Goal: Task Accomplishment & Management: Complete application form

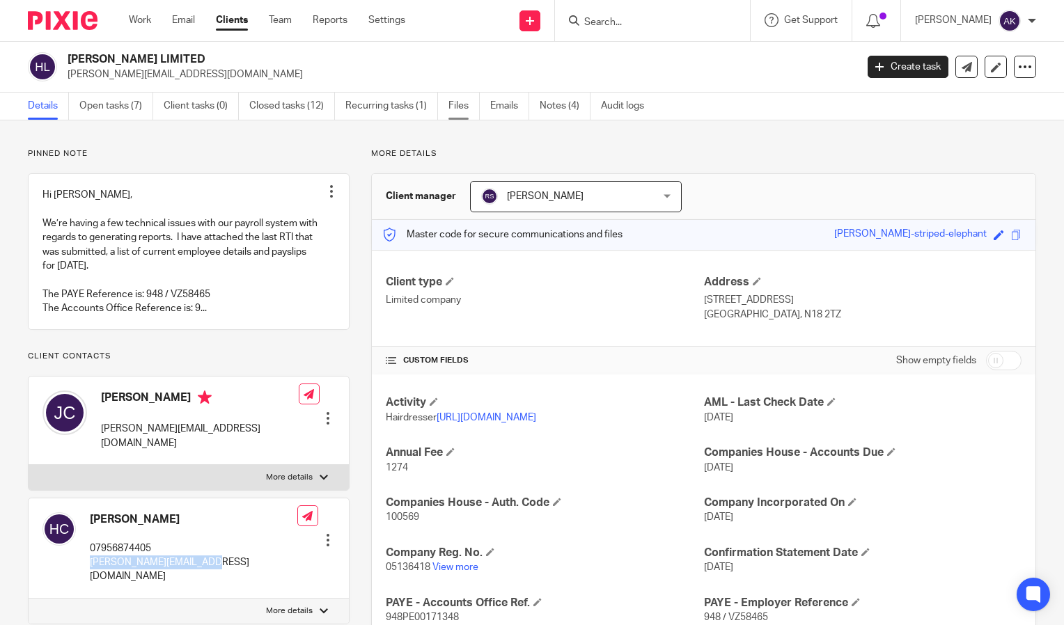
click at [465, 111] on link "Files" at bounding box center [463, 106] width 31 height 27
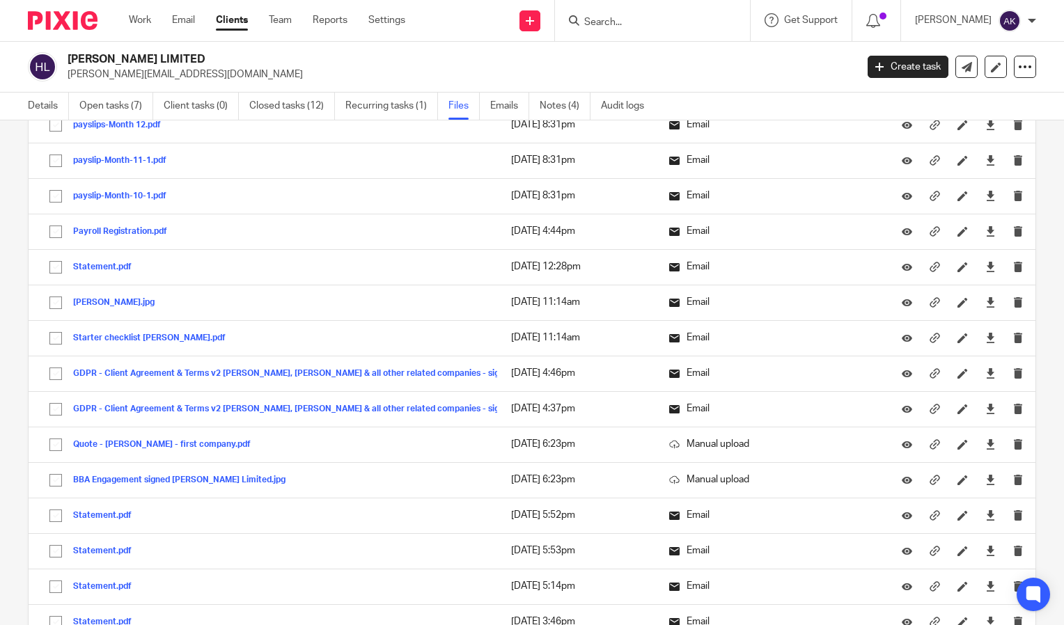
scroll to position [4302, 0]
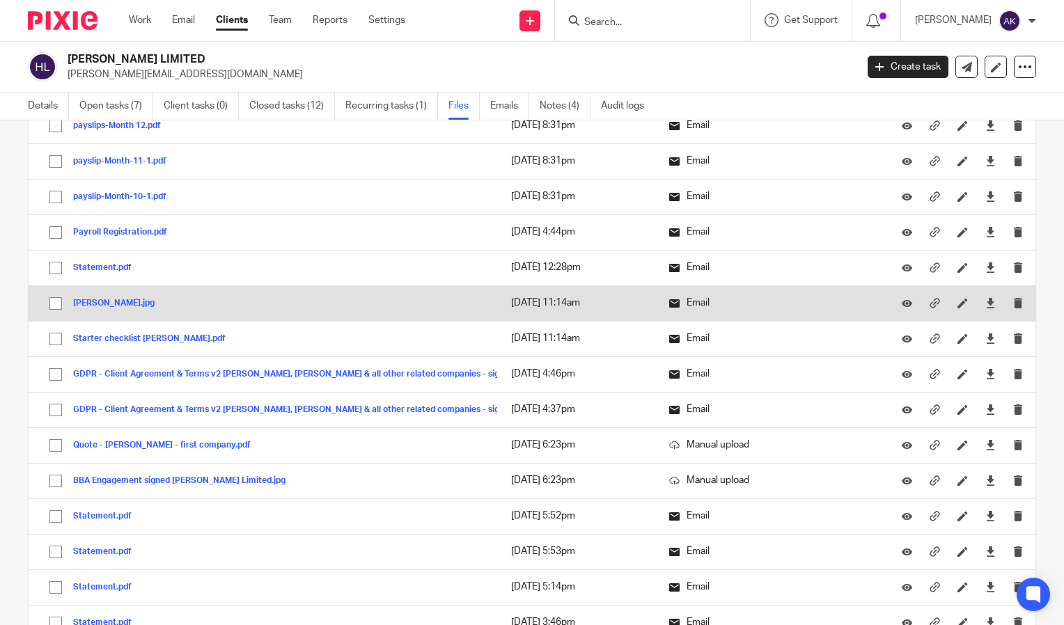
click at [106, 306] on button "Joseph Cudjoe_DL.jpg" at bounding box center [119, 304] width 92 height 10
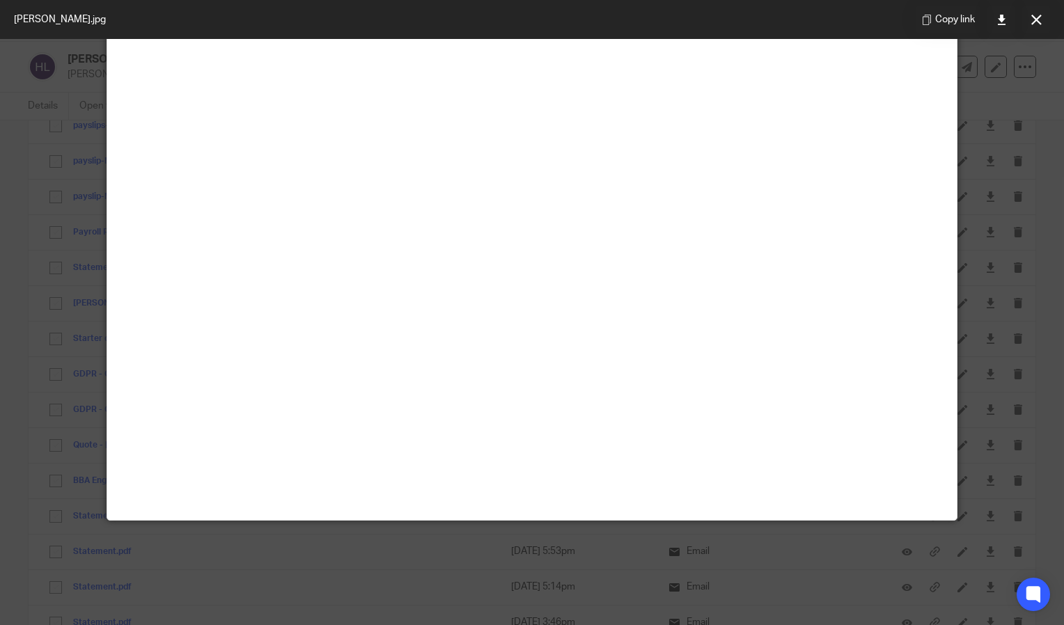
scroll to position [97, 0]
click at [1046, 19] on button at bounding box center [1036, 20] width 28 height 28
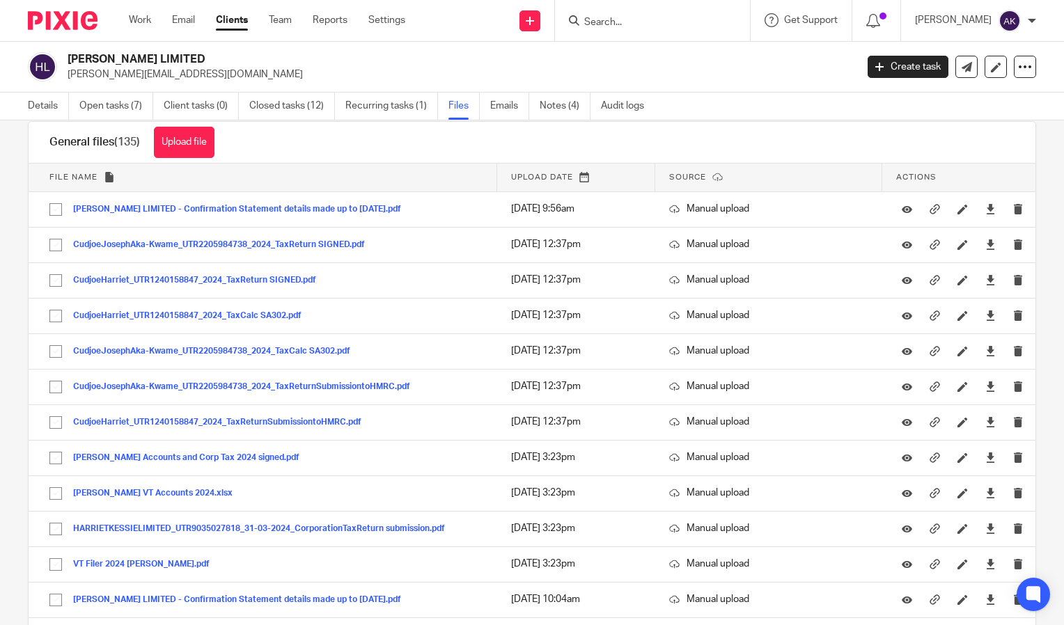
scroll to position [0, 0]
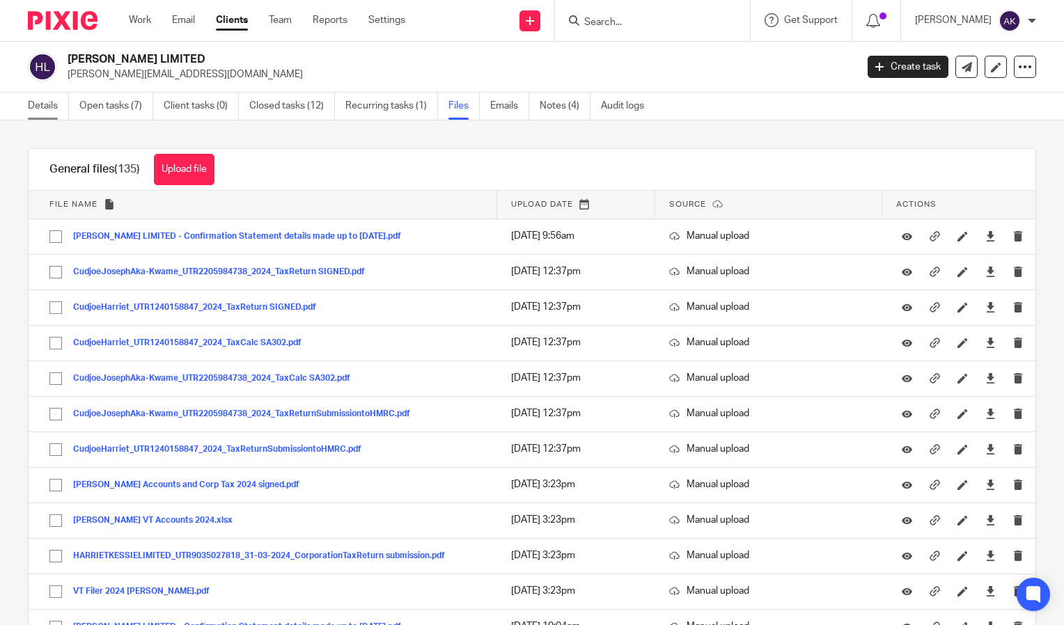
click at [39, 114] on link "Details" at bounding box center [48, 106] width 41 height 27
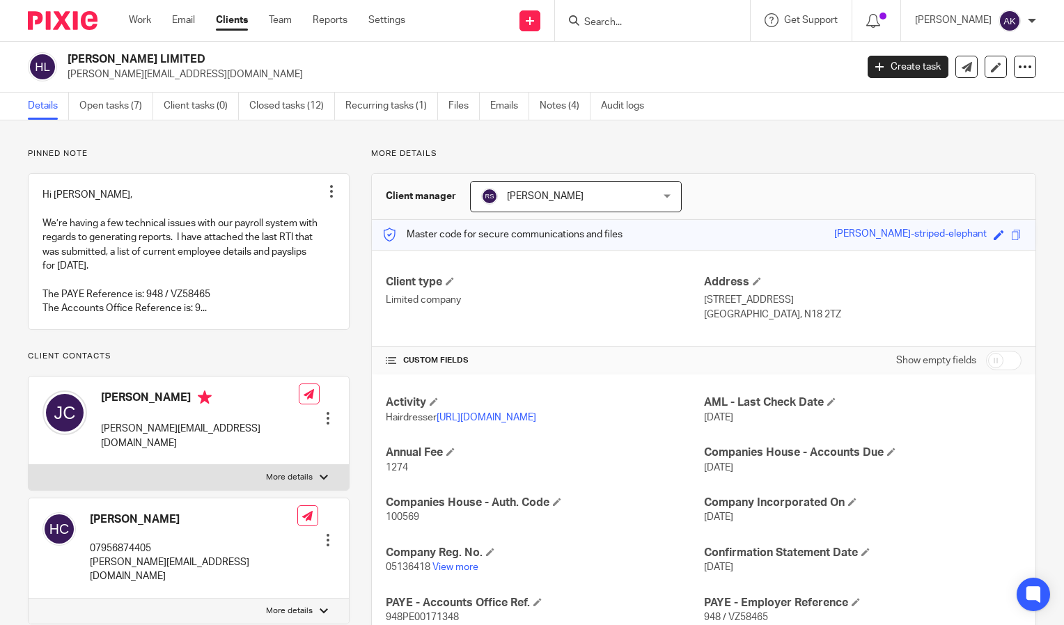
click at [623, 19] on input "Search" at bounding box center [645, 23] width 125 height 13
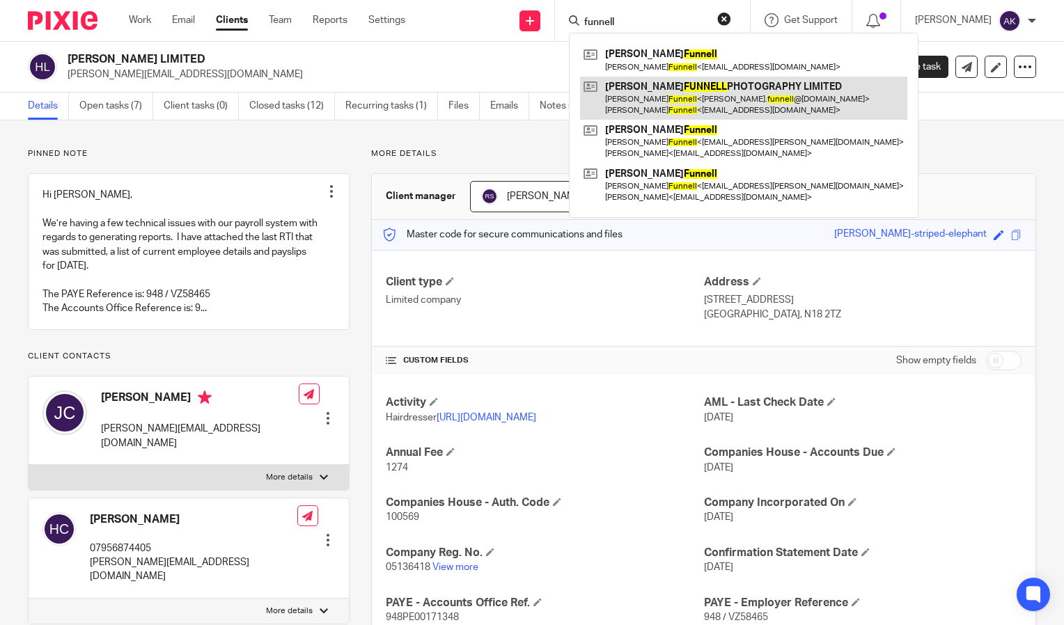
type input "funnell"
click at [712, 106] on link at bounding box center [743, 98] width 327 height 43
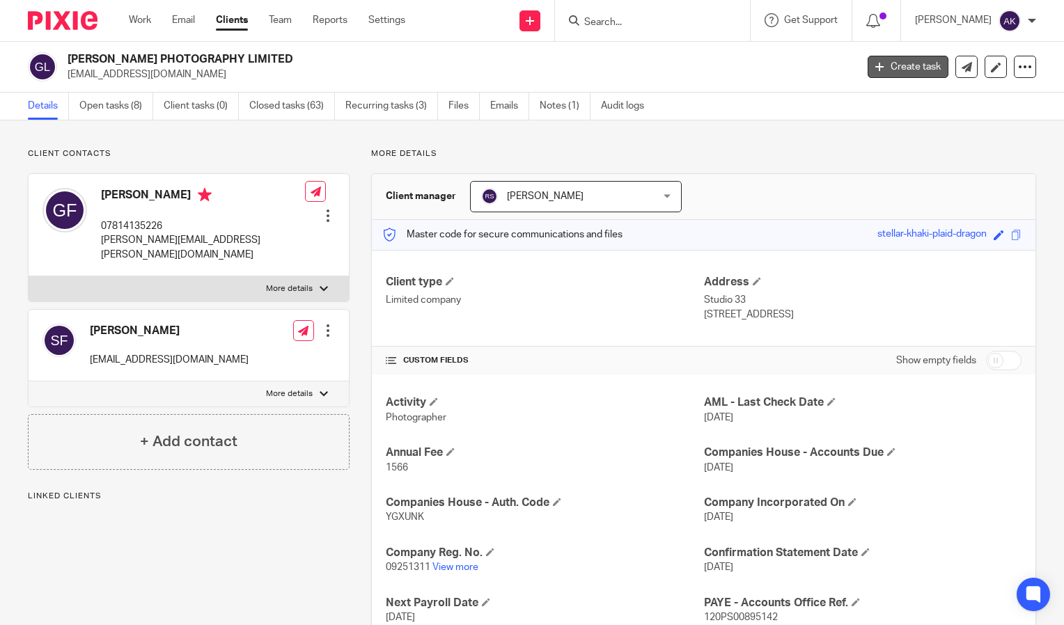
click at [871, 76] on link "Create task" at bounding box center [908, 67] width 81 height 22
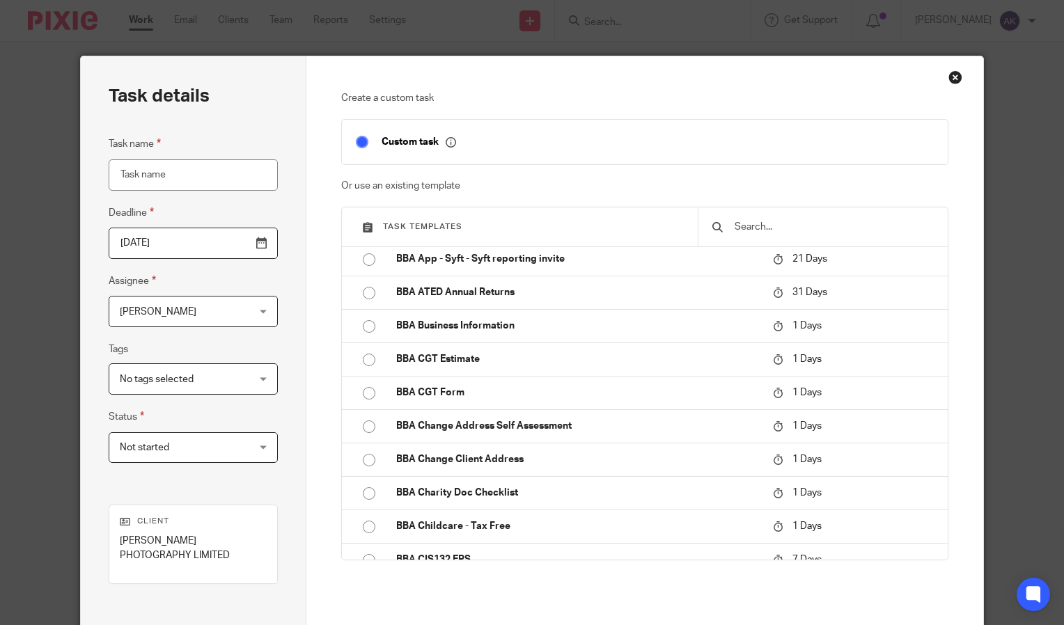
scroll to position [173, 0]
click at [751, 230] on input "text" at bounding box center [833, 226] width 201 height 15
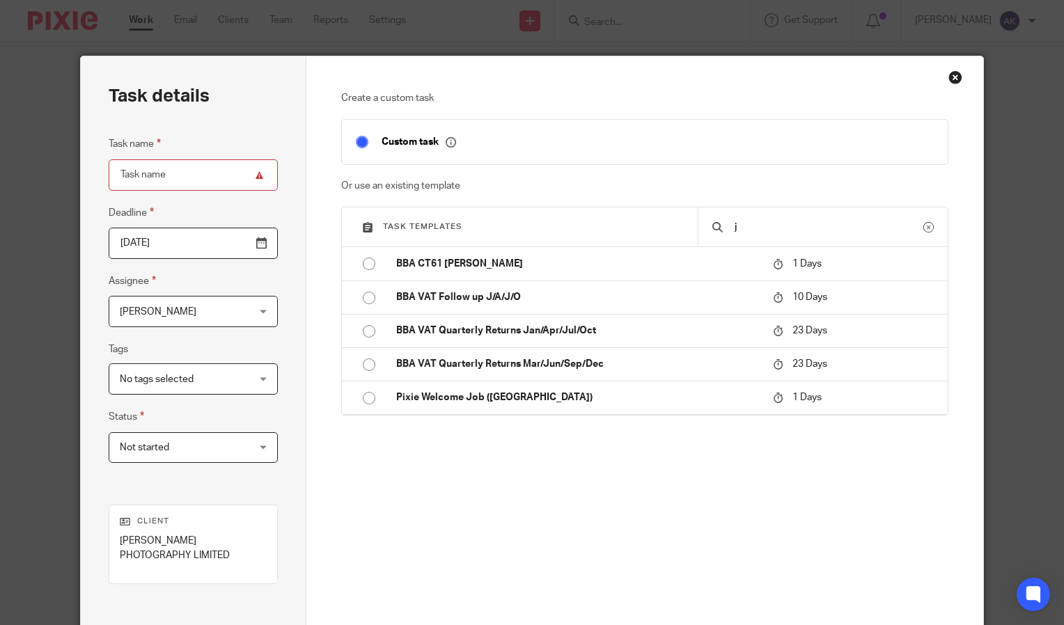
scroll to position [0, 0]
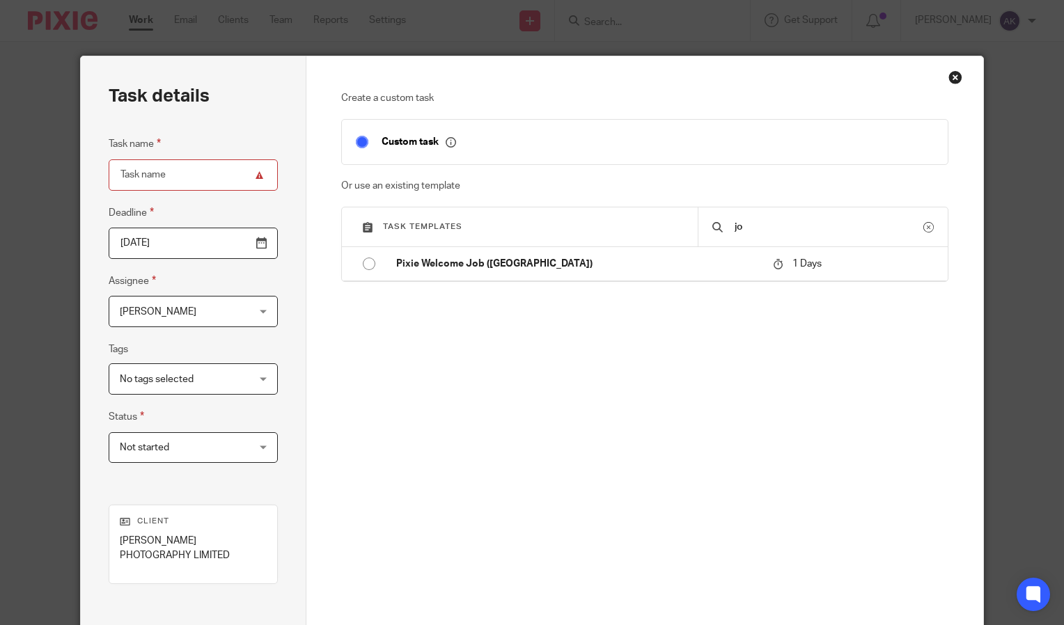
type input "j"
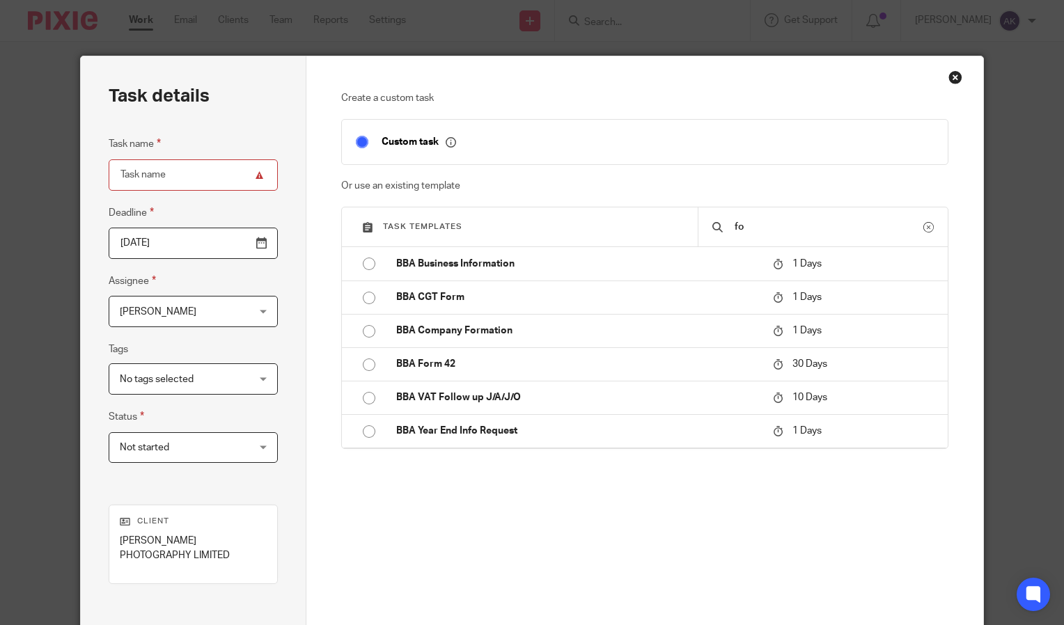
type input "f"
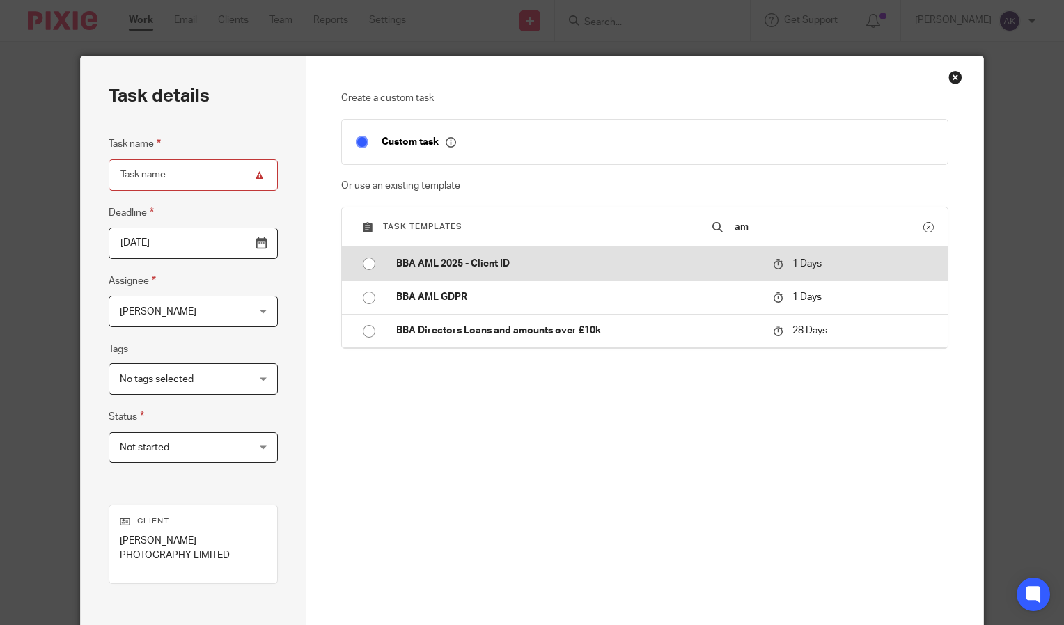
type input "am"
click at [436, 253] on td "BBA AML 2025 - Client ID" at bounding box center [574, 263] width 384 height 33
type input "2025-10-15"
type input "BBA AML 2025 - Client ID"
checkbox input "false"
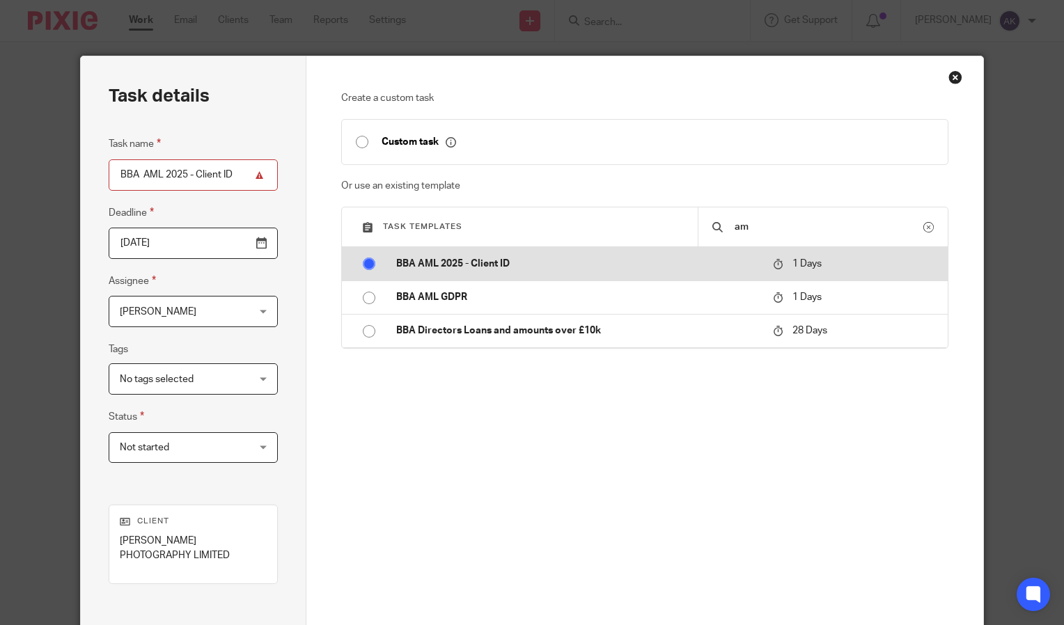
radio input "true"
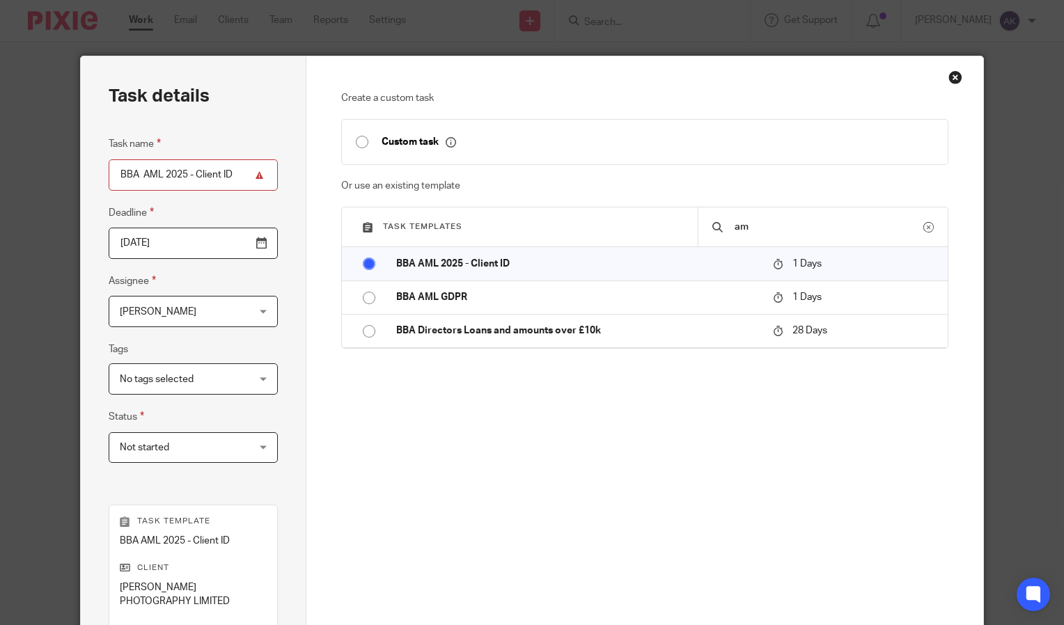
scroll to position [212, 0]
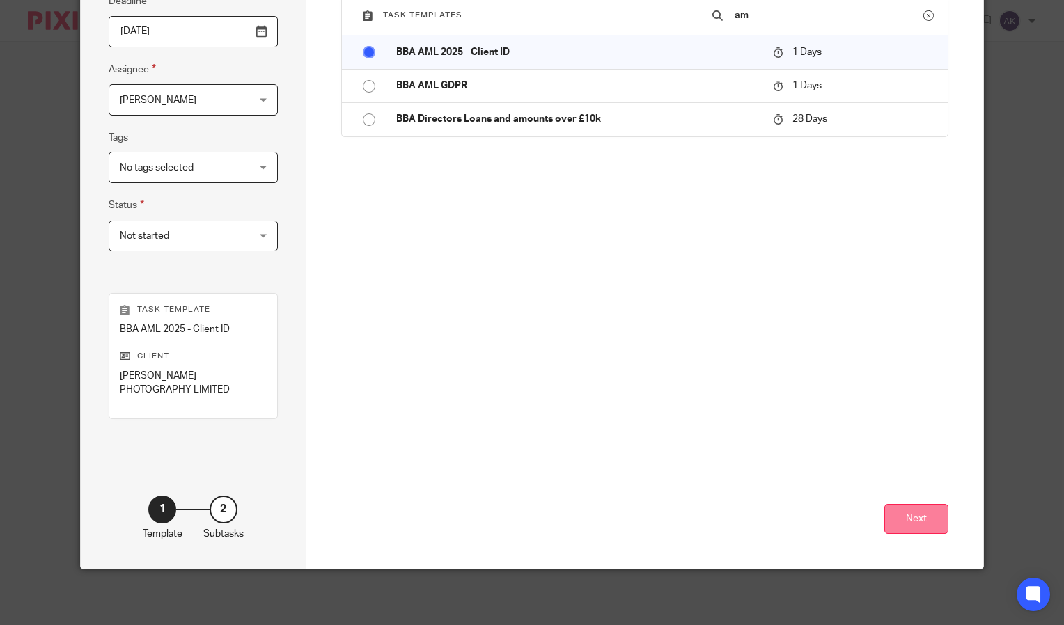
click at [923, 515] on button "Next" at bounding box center [916, 519] width 64 height 30
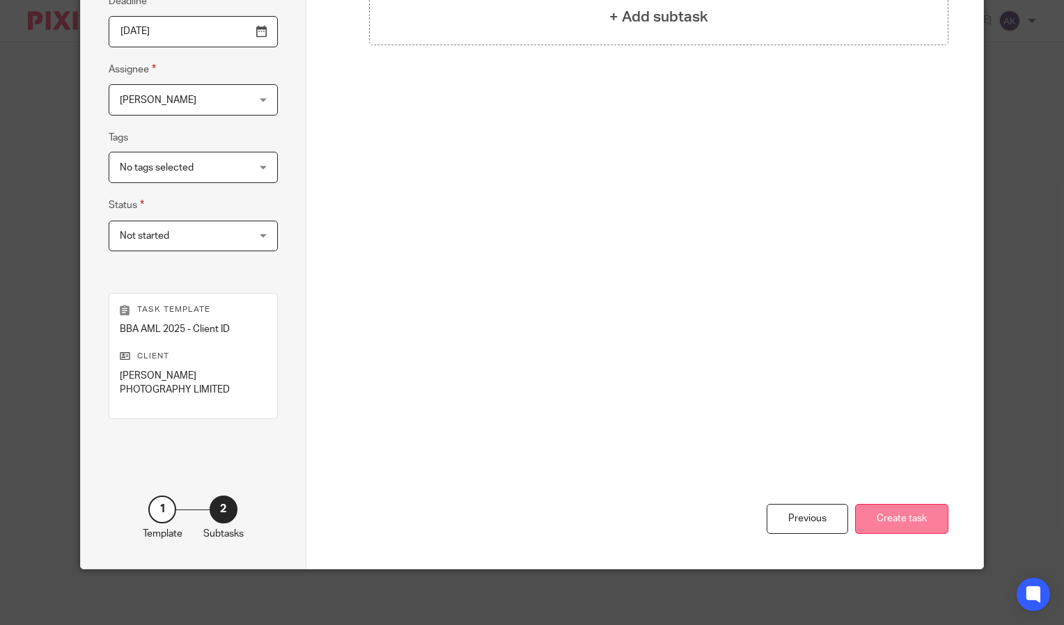
click at [906, 519] on button "Create task" at bounding box center [901, 519] width 93 height 30
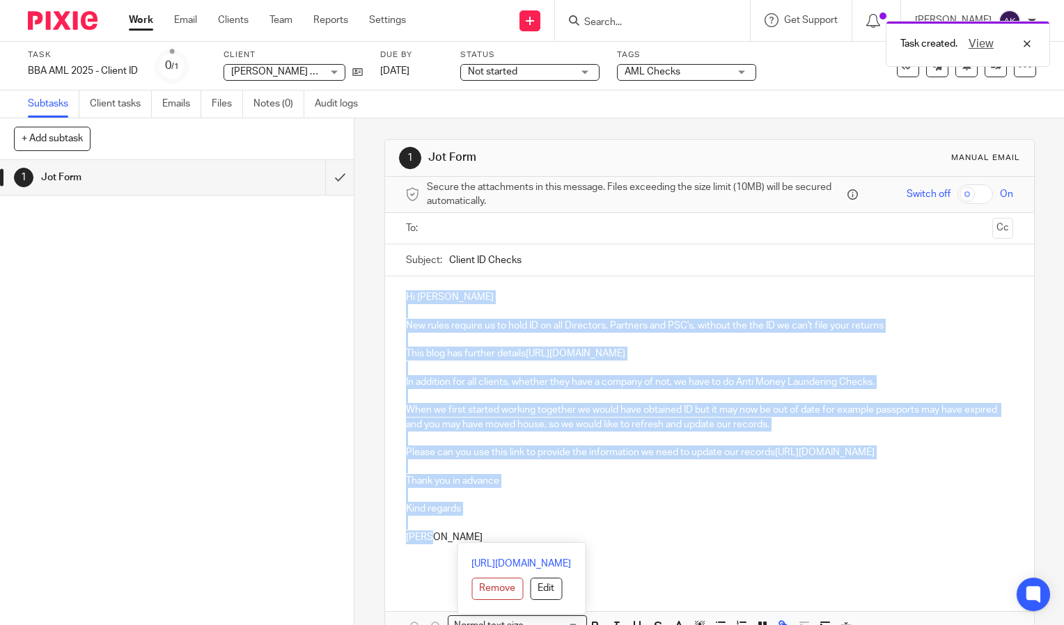
drag, startPoint x: 428, startPoint y: 536, endPoint x: 376, endPoint y: 267, distance: 273.8
click at [376, 267] on div "1 Jot Form Manual email Secure the attachments in this message. Files exceeding…" at bounding box center [709, 371] width 710 height 507
copy div "Hi Gregory New rules require us to hold ID on all Directors, Partners and PSC's…"
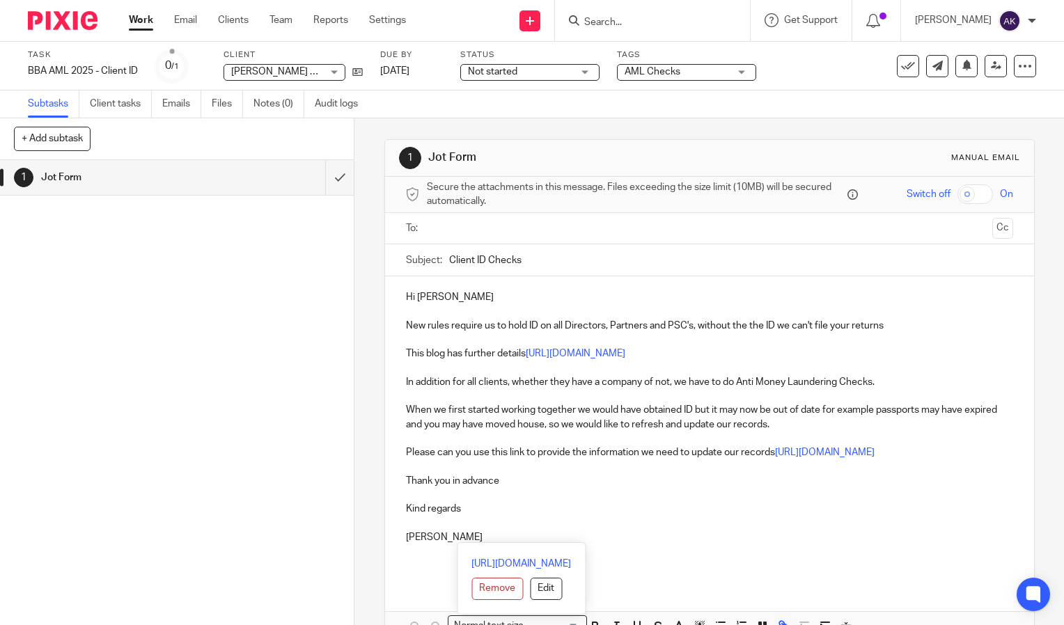
click at [636, 17] on input "Search" at bounding box center [645, 23] width 125 height 13
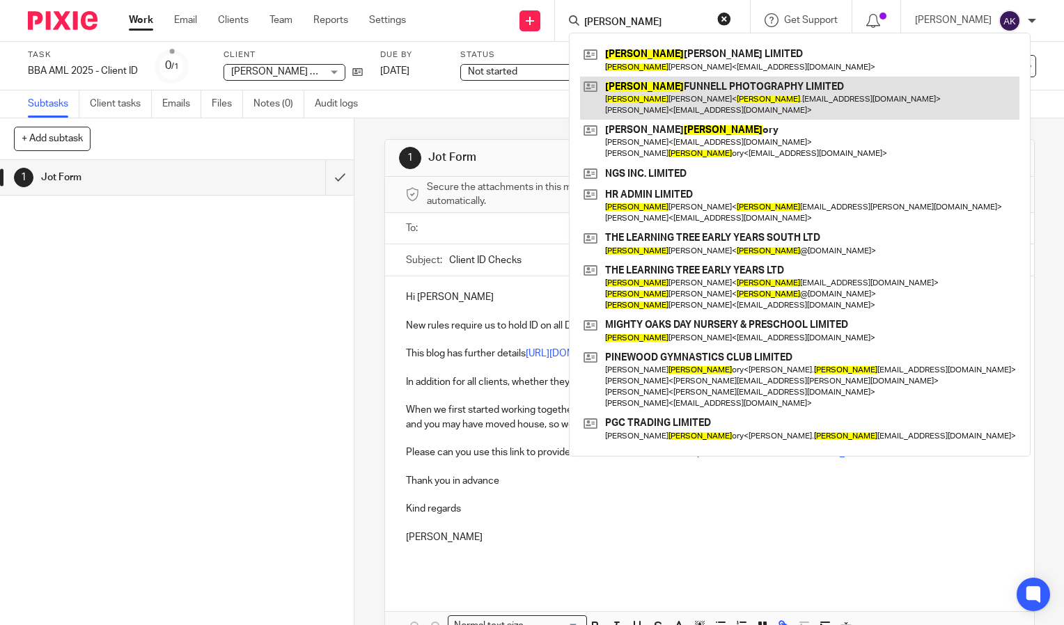
type input "greg"
click at [686, 91] on link at bounding box center [799, 98] width 439 height 43
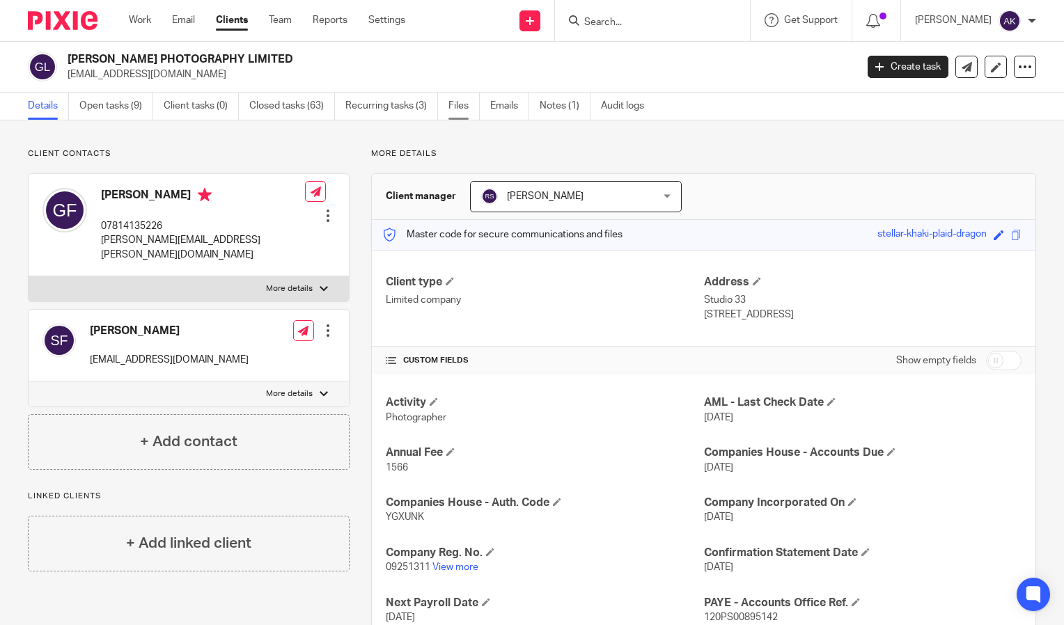
click at [470, 118] on link "Files" at bounding box center [463, 106] width 31 height 27
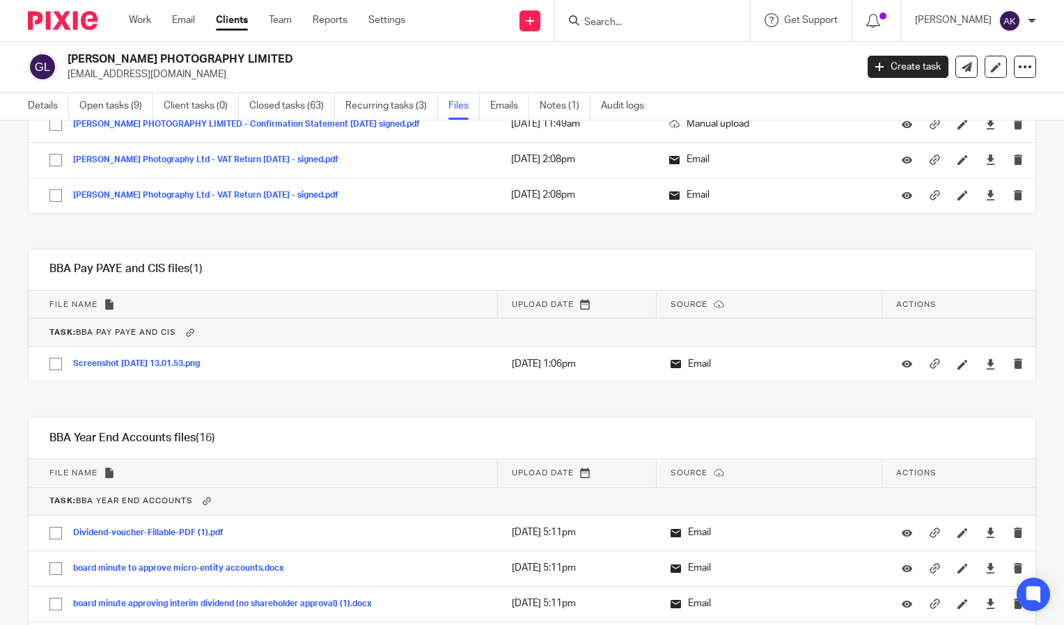
scroll to position [3806, 0]
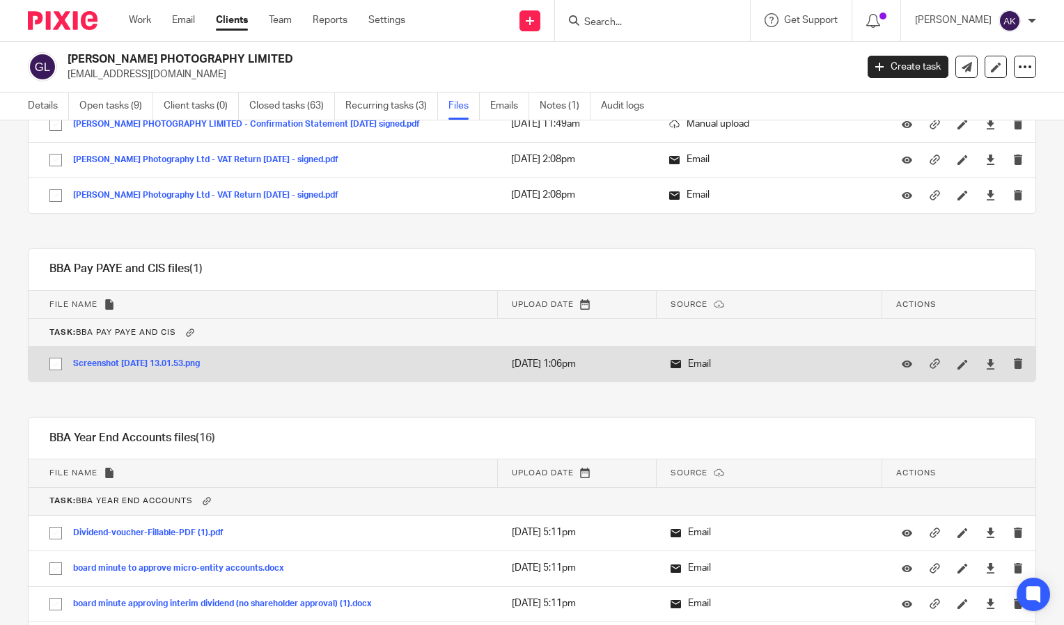
click at [141, 361] on button "Screenshot [DATE] 13.01.53.png" at bounding box center [141, 364] width 137 height 10
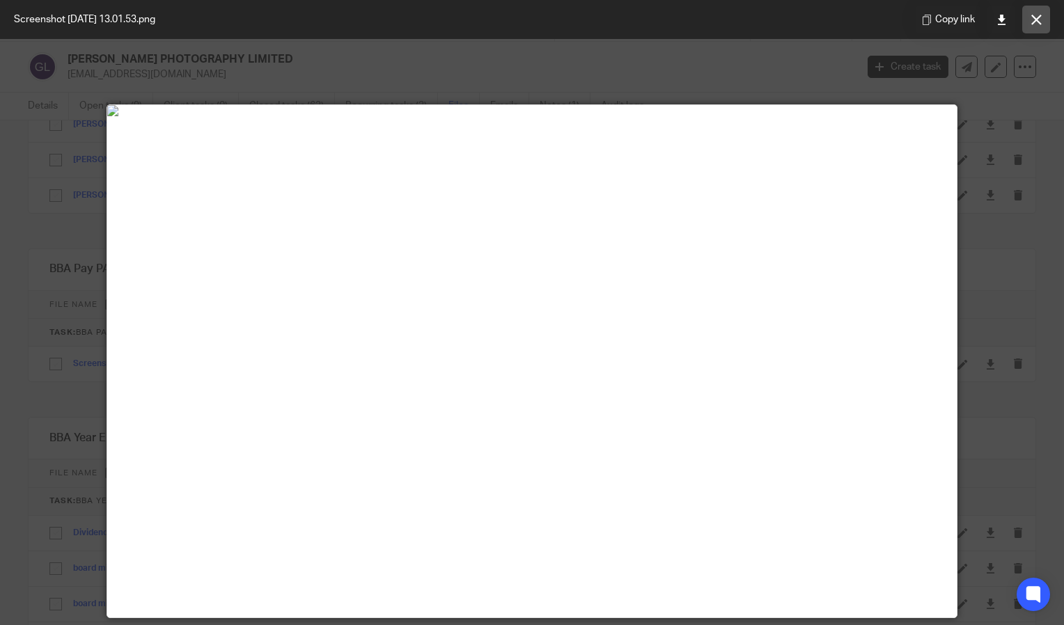
click at [1035, 16] on icon at bounding box center [1036, 20] width 10 height 10
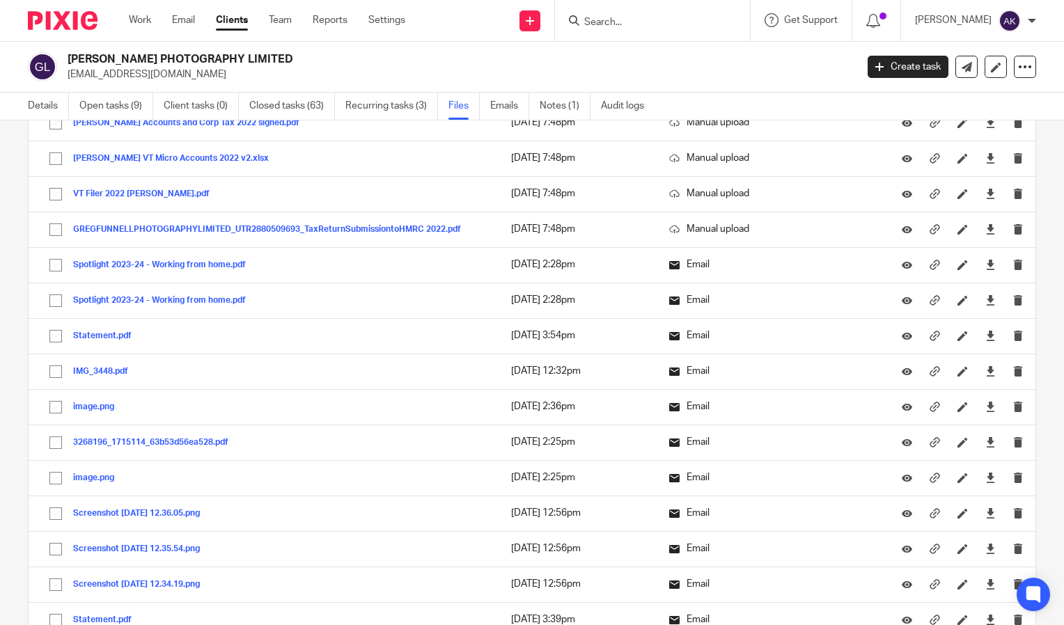
scroll to position [932, 0]
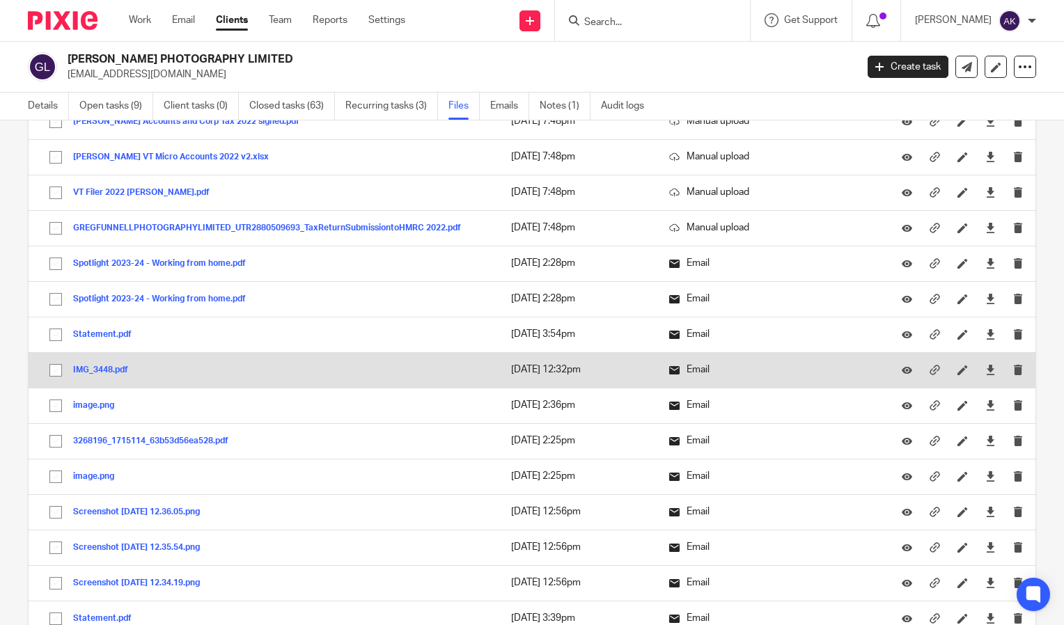
click at [111, 370] on button "IMG_3448.pdf" at bounding box center [105, 371] width 65 height 10
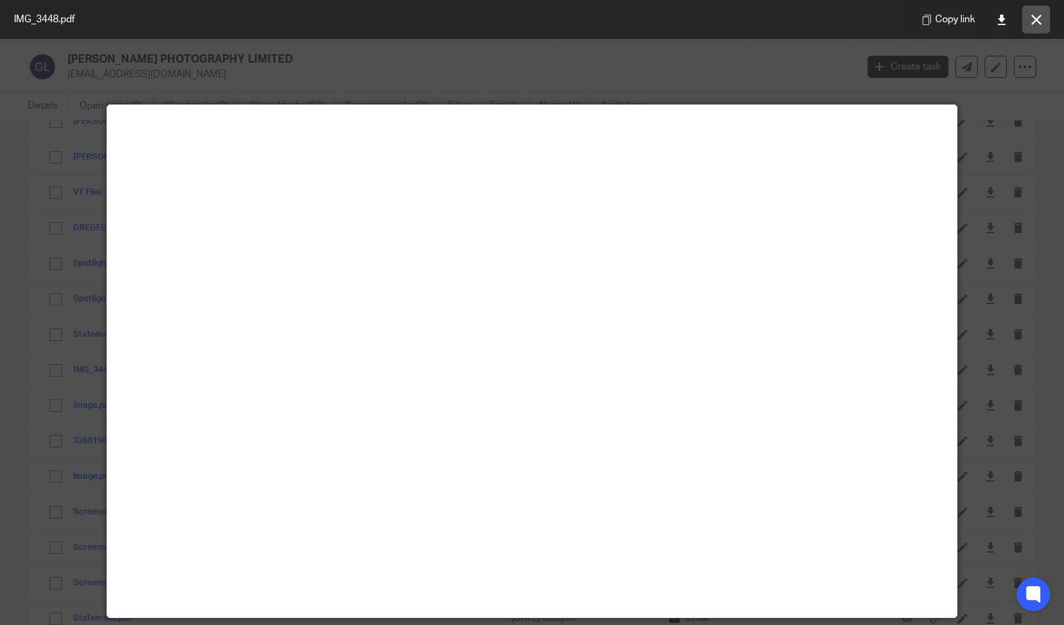
click at [1045, 10] on button at bounding box center [1036, 20] width 28 height 28
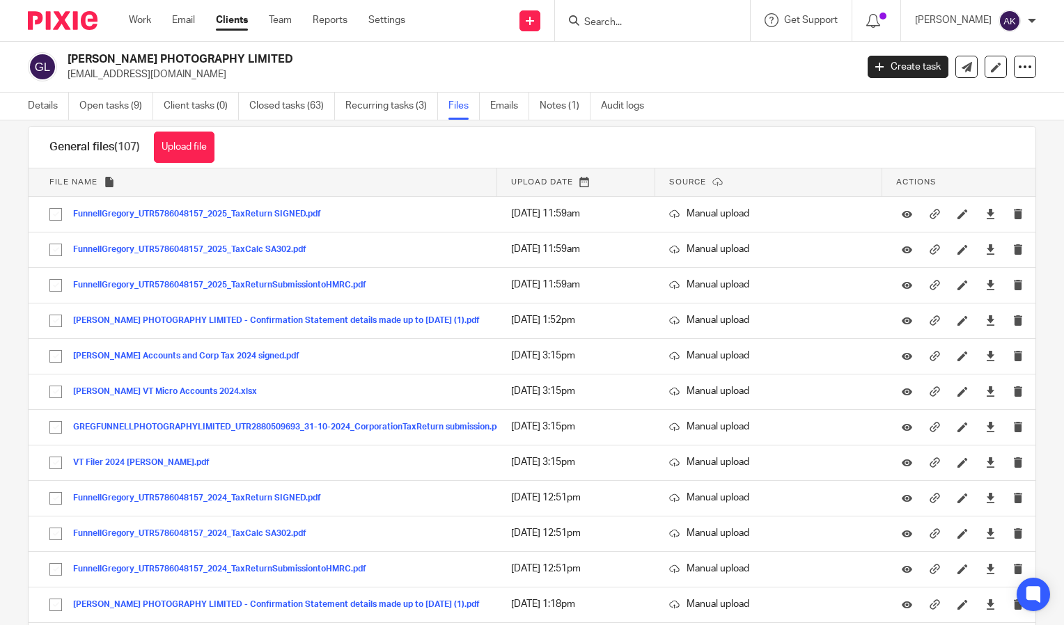
scroll to position [0, 0]
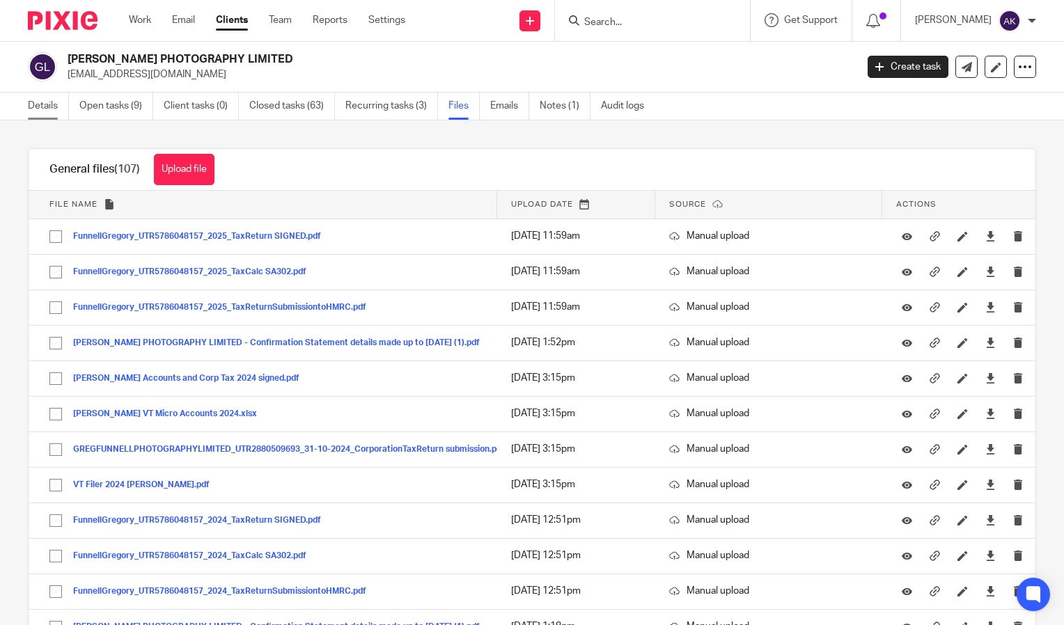
click at [49, 108] on link "Details" at bounding box center [48, 106] width 41 height 27
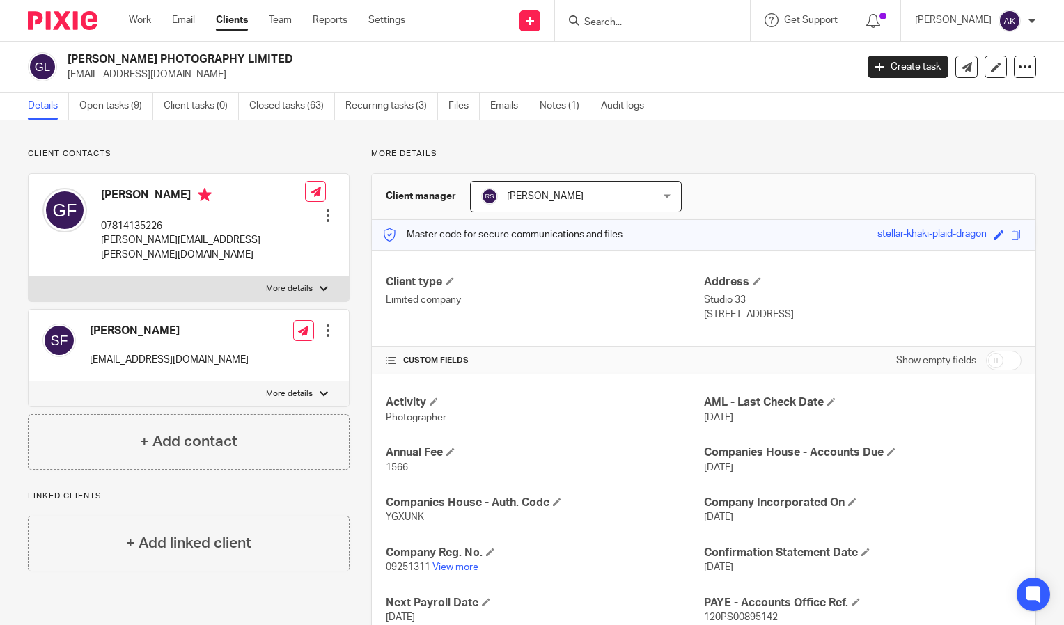
click at [611, 28] on input "Search" at bounding box center [645, 23] width 125 height 13
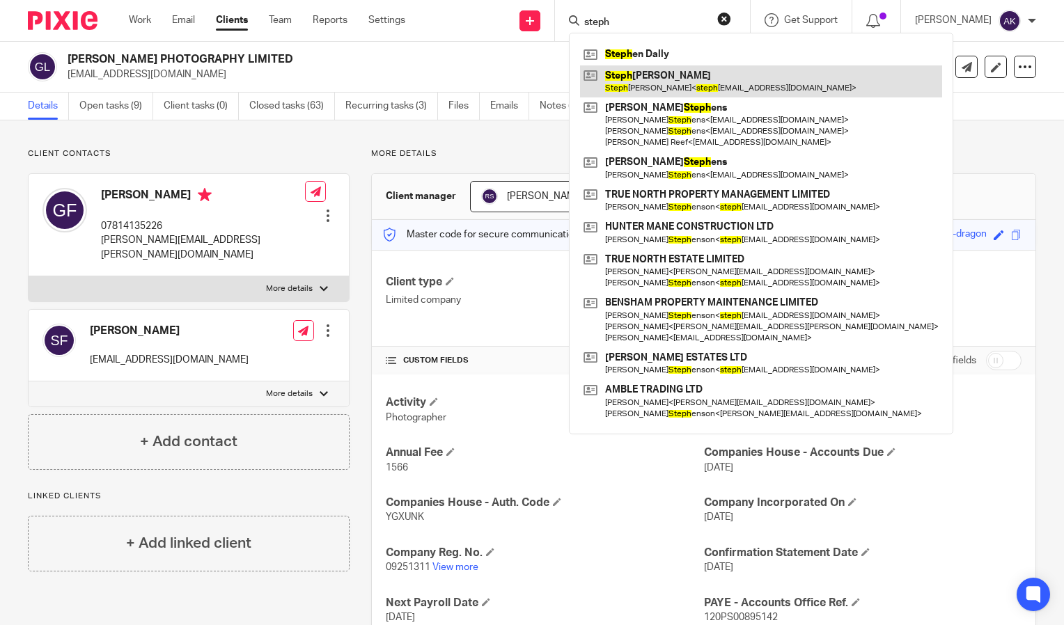
type input "steph"
click at [682, 86] on link at bounding box center [761, 81] width 362 height 32
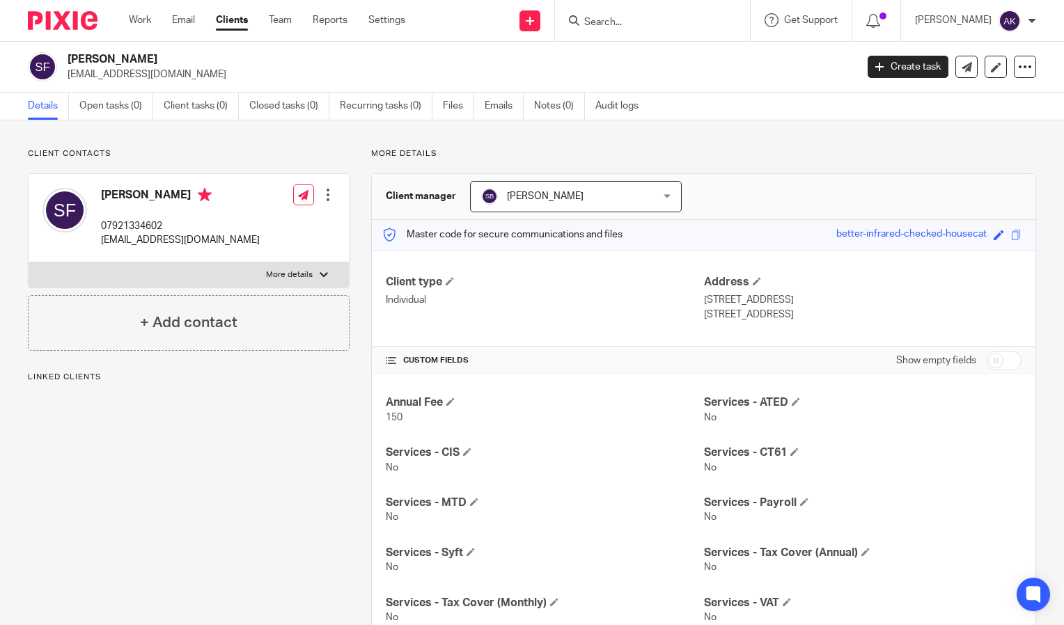
click at [451, 100] on link "Files" at bounding box center [458, 106] width 31 height 27
click at [453, 116] on link "Files" at bounding box center [458, 106] width 31 height 27
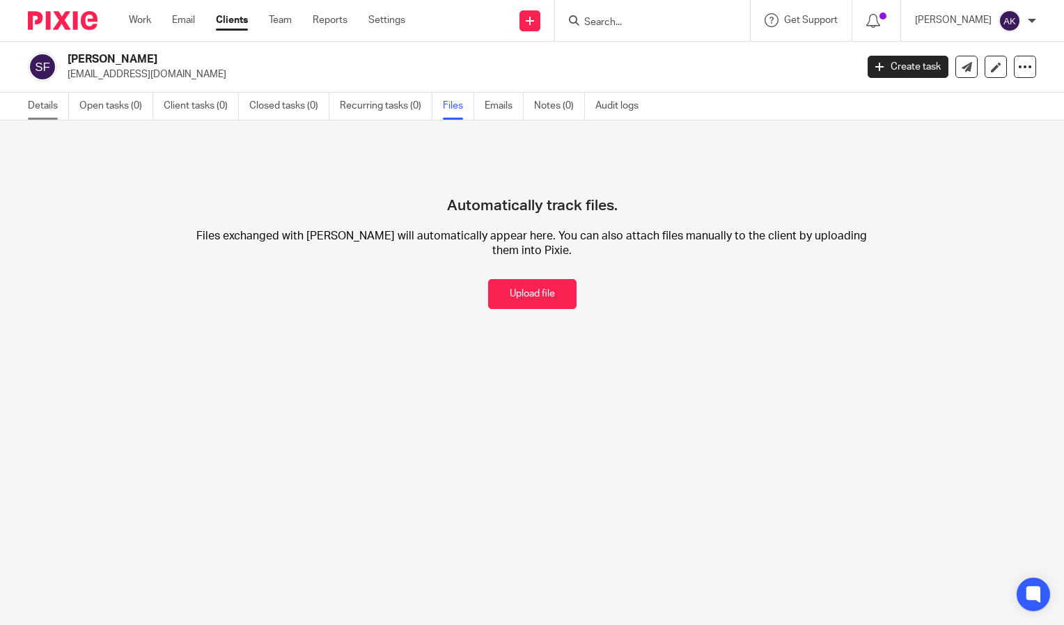
click at [44, 104] on link "Details" at bounding box center [48, 106] width 41 height 27
